Goal: Information Seeking & Learning: Learn about a topic

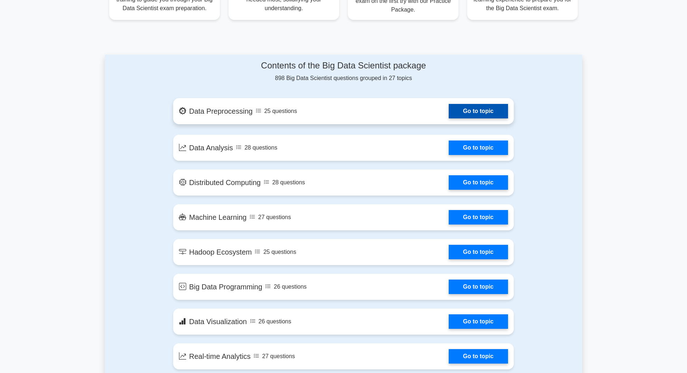
click at [482, 109] on link "Go to topic" at bounding box center [478, 111] width 59 height 14
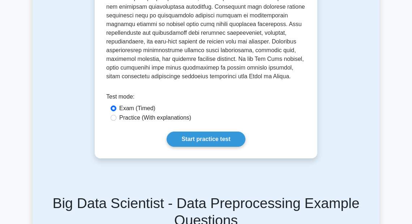
scroll to position [376, 0]
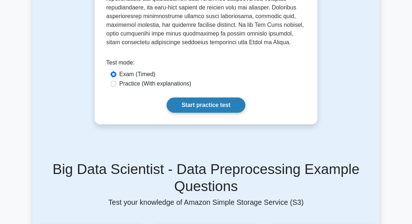
click at [235, 108] on link "Start practice test" at bounding box center [206, 104] width 78 height 15
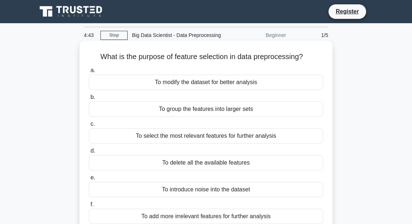
click at [242, 85] on div "To modify the dataset for better analysis" at bounding box center [206, 82] width 234 height 15
click at [89, 73] on input "a. To modify the dataset for better analysis" at bounding box center [89, 70] width 0 height 5
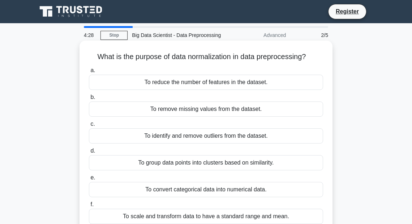
click at [227, 136] on div "To identify and remove outliers from the dataset." at bounding box center [206, 135] width 234 height 15
click at [89, 126] on input "c. To identify and remove outliers from the dataset." at bounding box center [89, 124] width 0 height 5
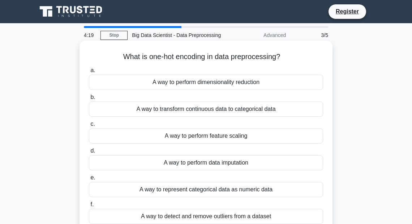
click at [225, 109] on div "A way to transform continuous data to categorical data" at bounding box center [206, 108] width 234 height 15
click at [89, 99] on input "b. A way to transform continuous data to categorical data" at bounding box center [89, 97] width 0 height 5
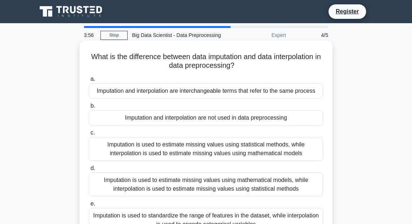
click at [236, 181] on div "Imputation is used to estimate missing values using mathematical models, while …" at bounding box center [206, 184] width 234 height 24
click at [89, 170] on input "d. Imputation is used to estimate missing values using mathematical models, whi…" at bounding box center [89, 168] width 0 height 5
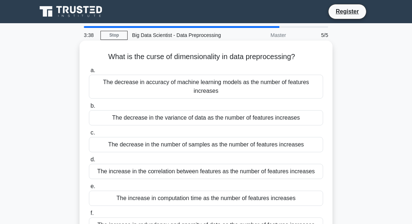
click at [240, 217] on div "The increase in redundancy and sparsity of data as the number of features incre…" at bounding box center [206, 224] width 234 height 15
click at [89, 215] on input "f. The increase in redundancy and sparsity of data as the number of features in…" at bounding box center [89, 213] width 0 height 5
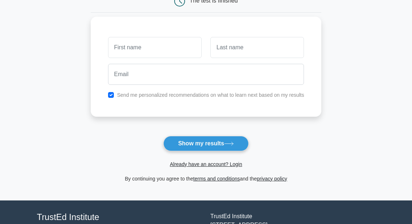
scroll to position [87, 0]
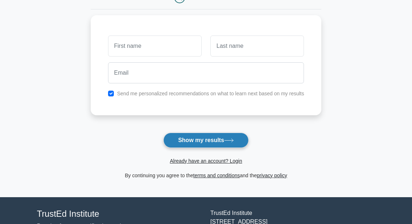
click at [219, 137] on button "Show my results" at bounding box center [205, 139] width 85 height 15
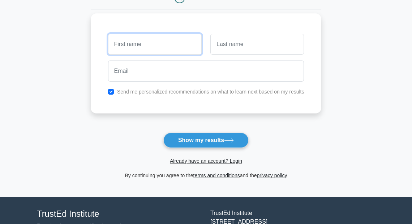
click at [178, 43] on input "text" at bounding box center [155, 44] width 94 height 21
type input "Raza"
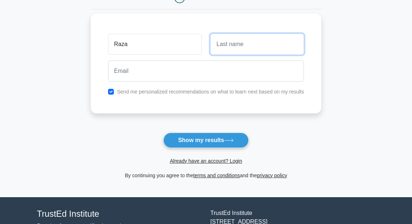
click at [242, 51] on input "text" at bounding box center [258, 44] width 94 height 21
type input "Muhammad"
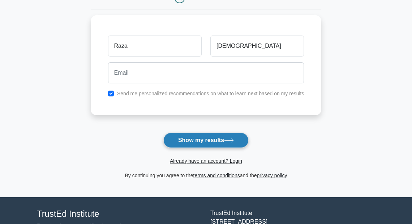
click at [215, 142] on button "Show my results" at bounding box center [205, 139] width 85 height 15
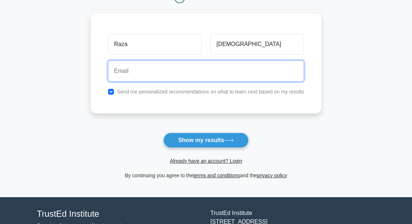
click at [220, 64] on input "email" at bounding box center [206, 70] width 196 height 21
type input "wotiga4959@lofiey.com"
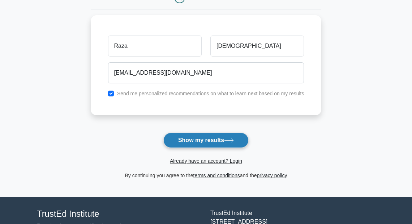
click at [205, 137] on button "Show my results" at bounding box center [205, 139] width 85 height 15
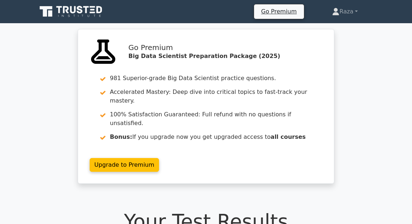
click at [78, 7] on icon at bounding box center [80, 10] width 6 height 8
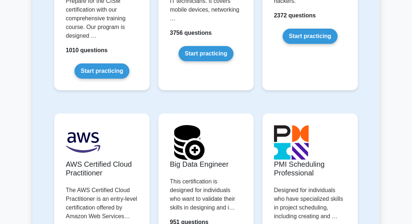
scroll to position [1447, 0]
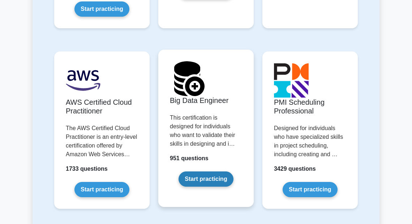
click at [204, 171] on link "Start practicing" at bounding box center [206, 178] width 55 height 15
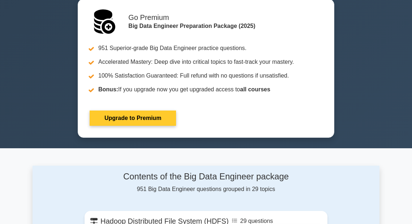
scroll to position [145, 0]
